Goal: Communication & Community: Answer question/provide support

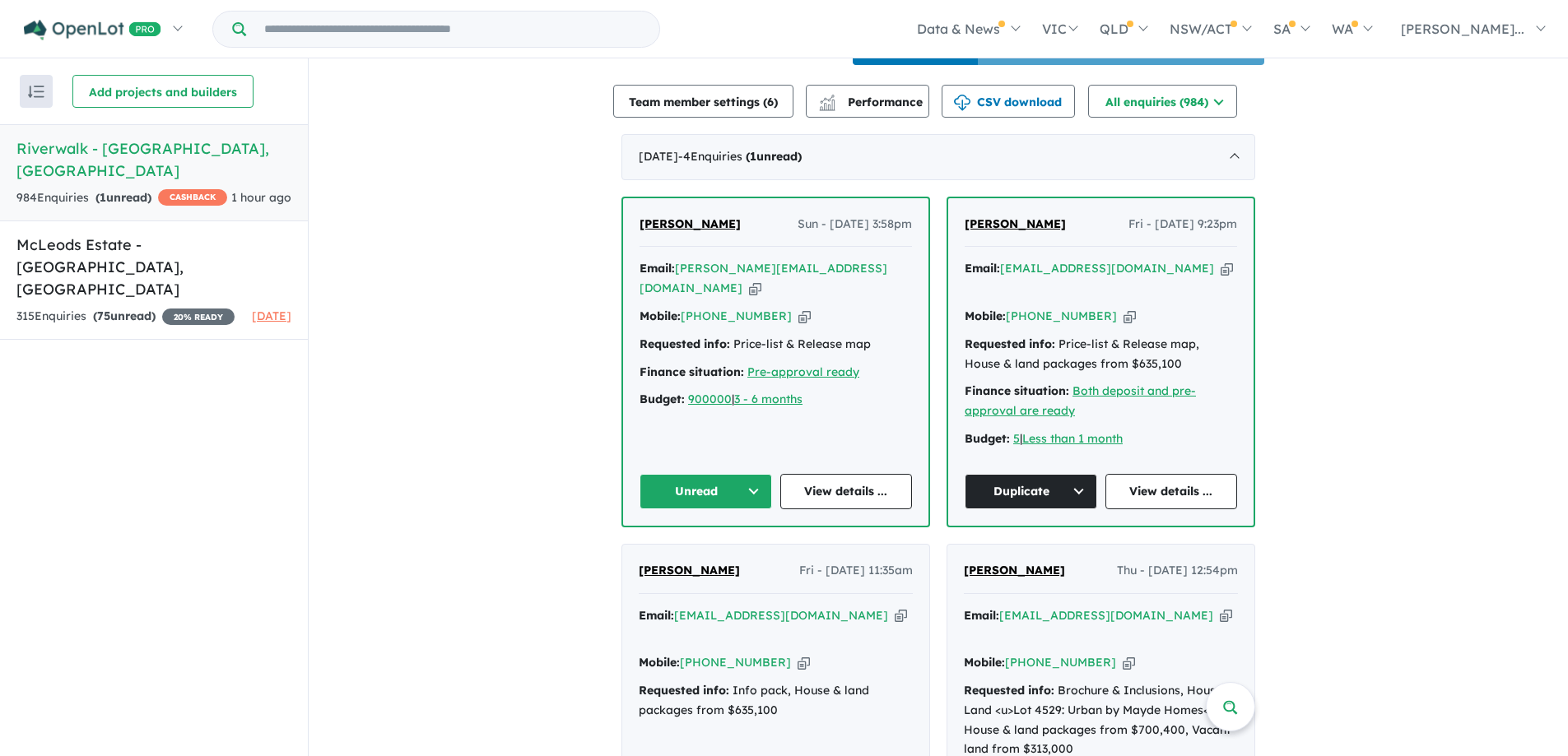
scroll to position [576, 0]
drag, startPoint x: 722, startPoint y: 236, endPoint x: 637, endPoint y: 238, distance: 85.0
click at [640, 238] on div "[PERSON_NAME] - [DATE] 3:58pm" at bounding box center [776, 230] width 273 height 33
copy span "[PERSON_NAME]"
drag, startPoint x: 772, startPoint y: 314, endPoint x: 785, endPoint y: 320, distance: 14.3
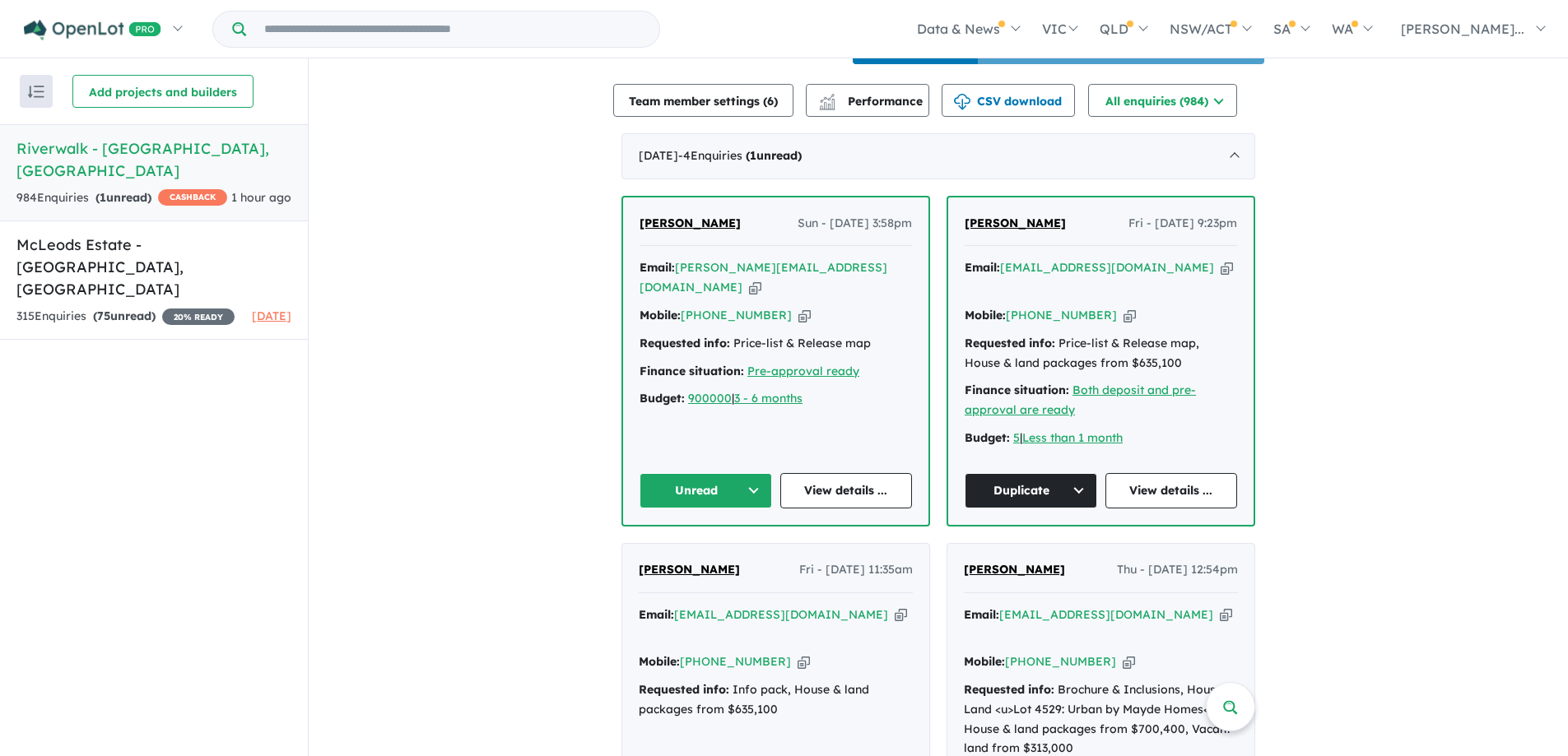
click at [799, 314] on icon "button" at bounding box center [804, 315] width 12 height 17
copy span "[PERSON_NAME]"
click at [761, 285] on icon "button" at bounding box center [754, 288] width 12 height 17
copy span "[PERSON_NAME]"
click at [694, 484] on button "Unread" at bounding box center [706, 490] width 132 height 35
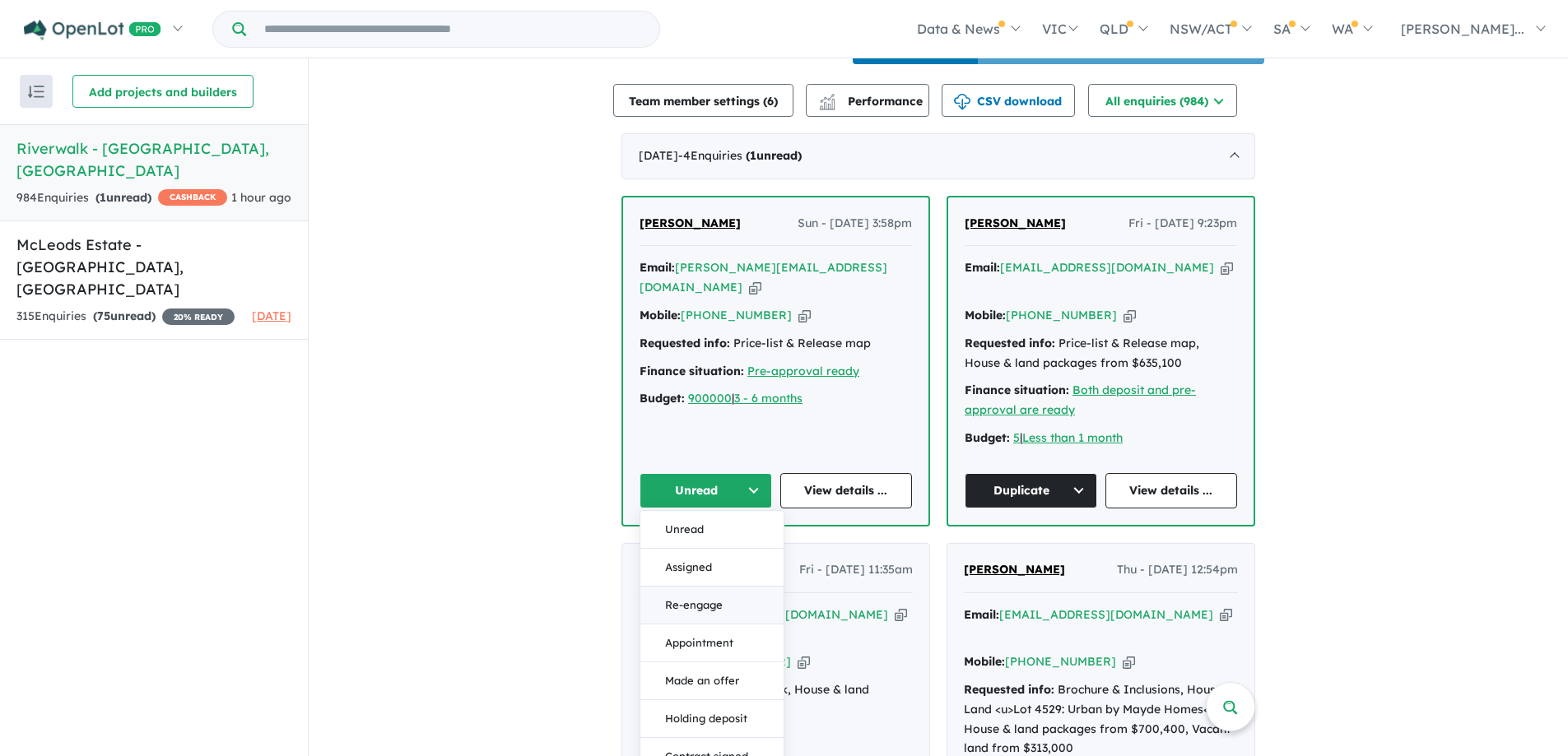
click at [667, 597] on button "Re-engage" at bounding box center [712, 606] width 143 height 38
